Goal: Navigation & Orientation: Find specific page/section

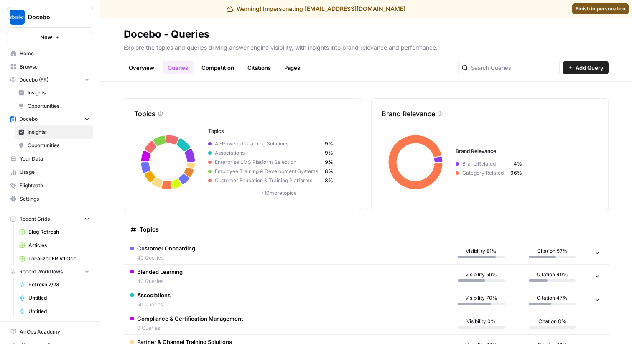
scroll to position [14, 0]
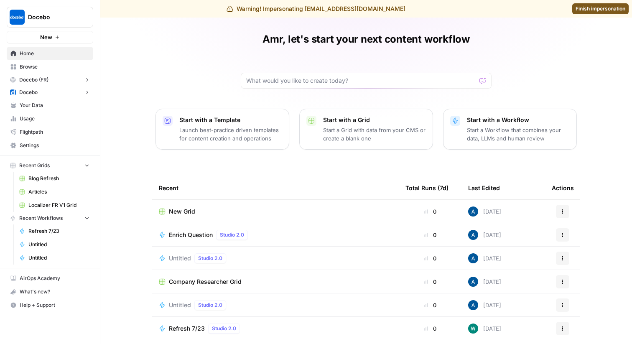
scroll to position [58, 0]
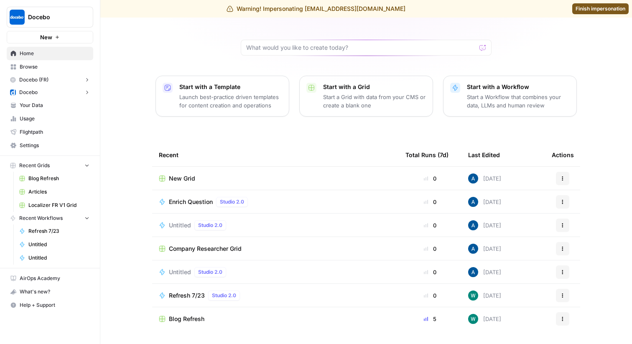
click at [52, 89] on button "Docebo" at bounding box center [50, 92] width 86 height 13
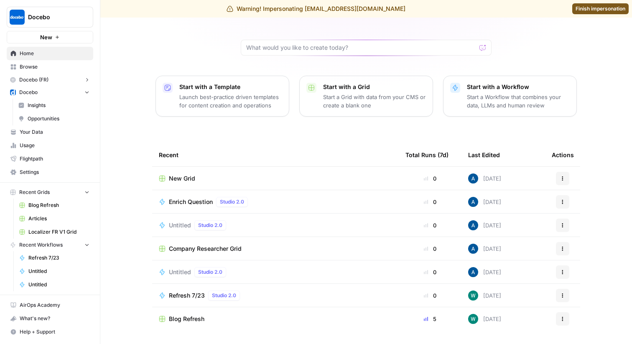
click at [62, 102] on span "Insights" at bounding box center [59, 105] width 62 height 8
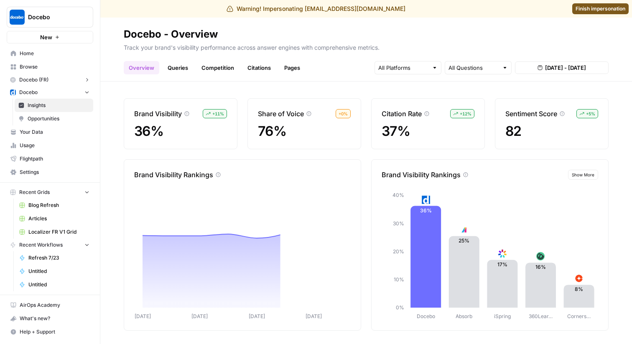
click at [175, 65] on link "Queries" at bounding box center [177, 67] width 30 height 13
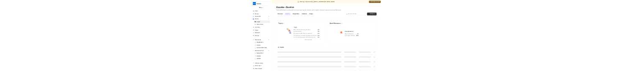
scroll to position [14, 0]
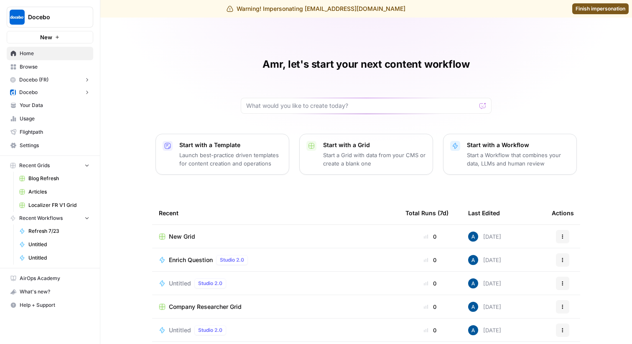
click at [45, 92] on button "Docebo" at bounding box center [50, 92] width 86 height 13
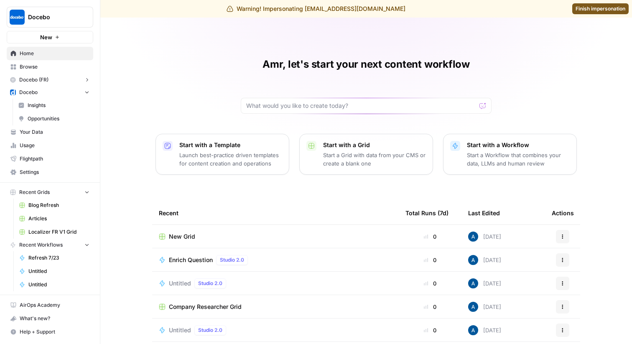
click at [45, 107] on span "Insights" at bounding box center [59, 105] width 62 height 8
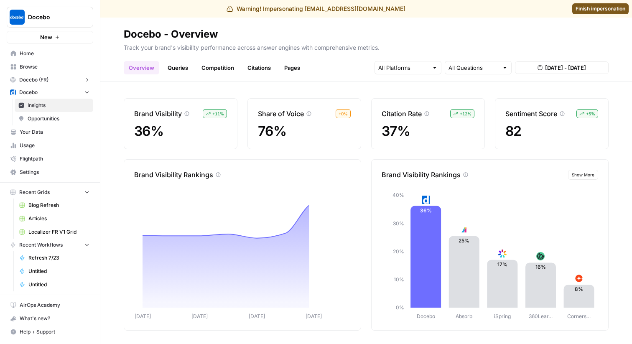
click at [175, 67] on link "Queries" at bounding box center [177, 67] width 30 height 13
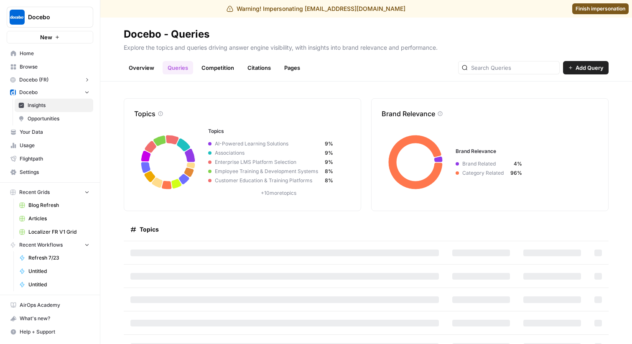
scroll to position [14, 0]
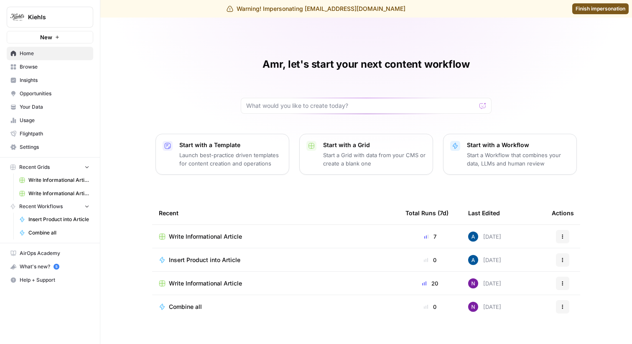
click at [53, 81] on span "Insights" at bounding box center [55, 80] width 70 height 8
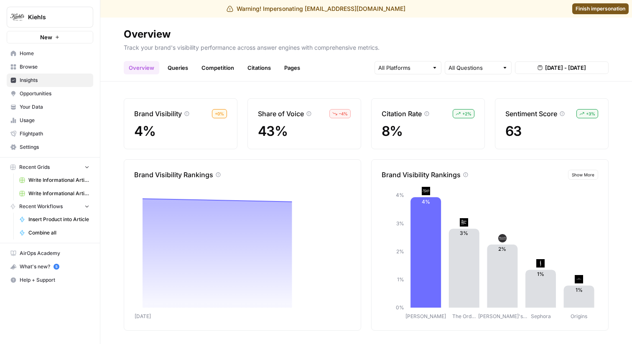
click at [178, 70] on link "Queries" at bounding box center [177, 67] width 30 height 13
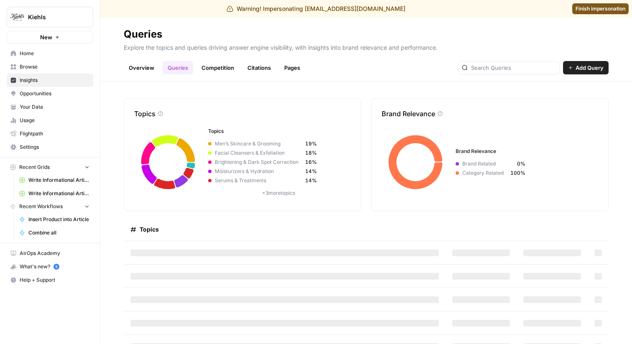
scroll to position [14, 0]
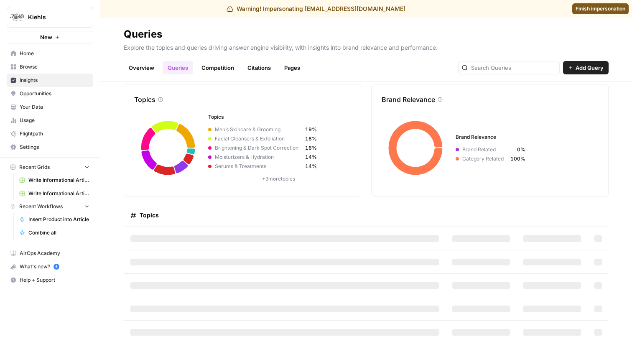
click at [139, 65] on link "Overview" at bounding box center [142, 67] width 36 height 13
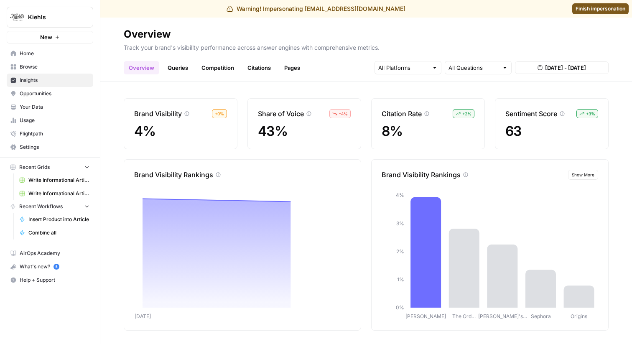
click at [185, 61] on link "Queries" at bounding box center [177, 67] width 30 height 13
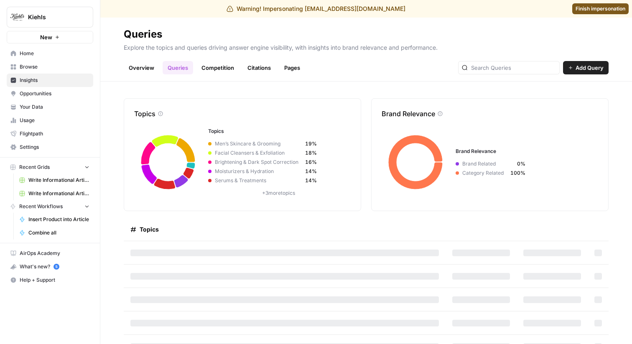
click at [218, 62] on link "Competition" at bounding box center [217, 67] width 43 height 13
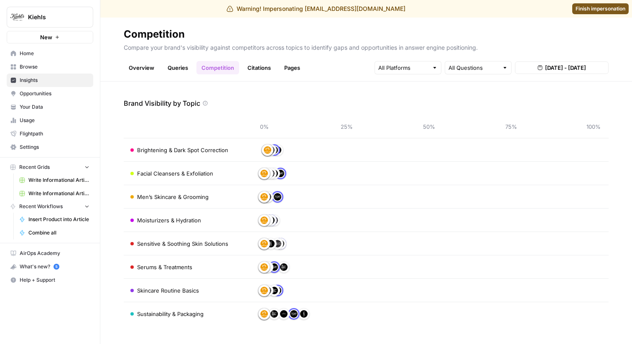
click at [261, 70] on link "Citations" at bounding box center [258, 67] width 33 height 13
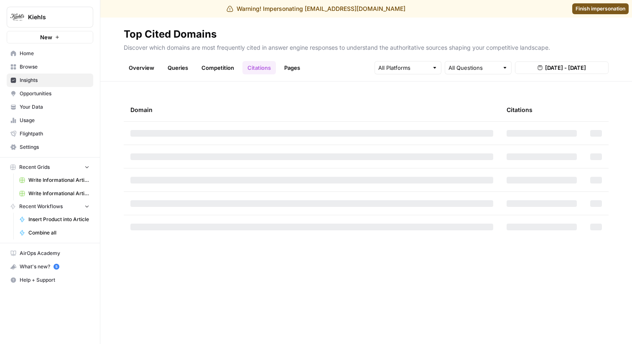
click at [291, 69] on link "Pages" at bounding box center [292, 67] width 26 height 13
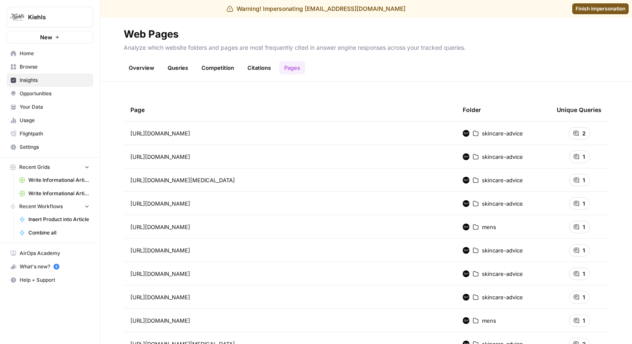
click at [209, 66] on link "Competition" at bounding box center [217, 67] width 43 height 13
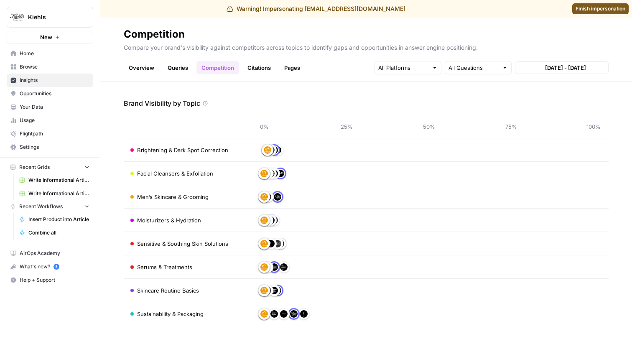
click at [180, 66] on link "Queries" at bounding box center [177, 67] width 30 height 13
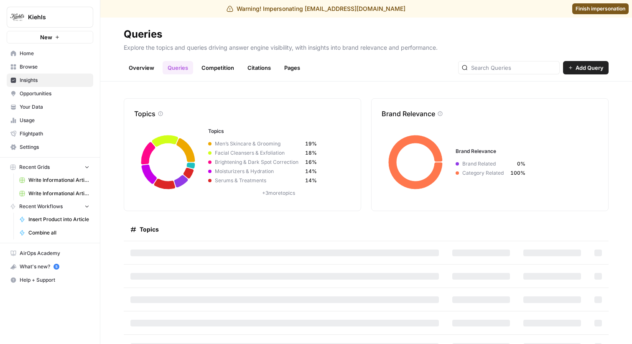
click at [135, 66] on link "Overview" at bounding box center [142, 67] width 36 height 13
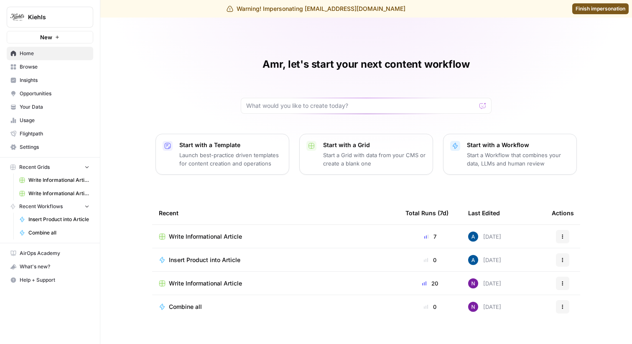
click at [46, 80] on span "Insights" at bounding box center [55, 80] width 70 height 8
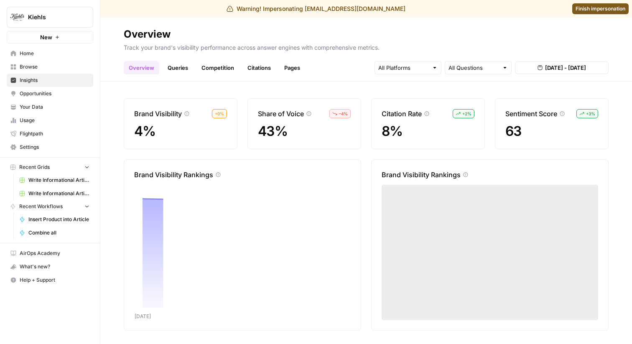
click at [169, 72] on link "Queries" at bounding box center [177, 67] width 30 height 13
